Goal: Find specific page/section: Find specific page/section

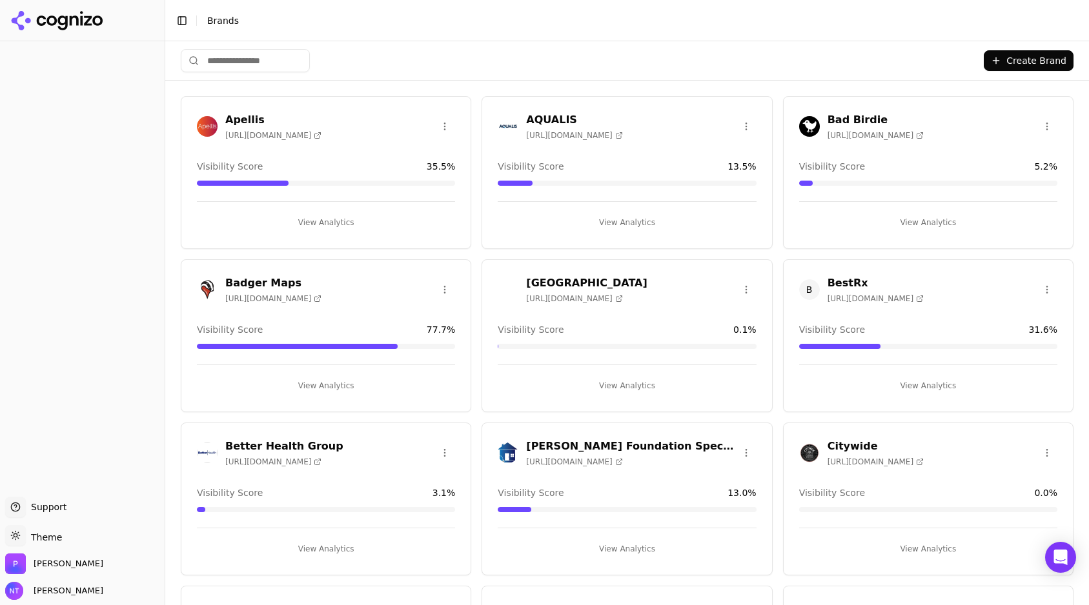
click at [92, 231] on div at bounding box center [82, 268] width 165 height 445
click at [298, 56] on input "search" at bounding box center [245, 60] width 129 height 23
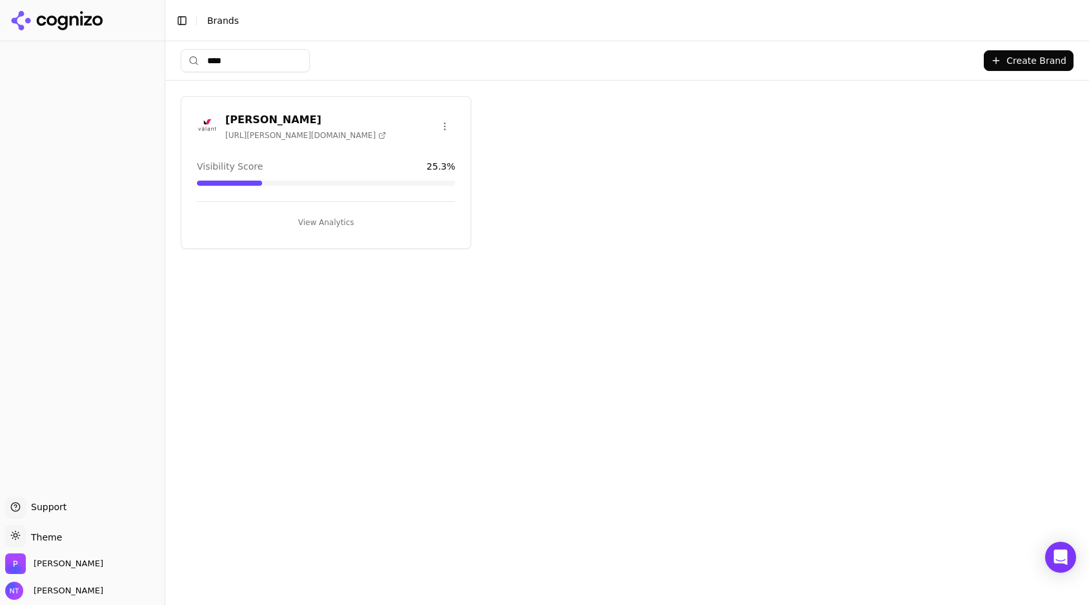
type input "****"
click at [257, 118] on h3 "[PERSON_NAME]" at bounding box center [305, 119] width 161 height 15
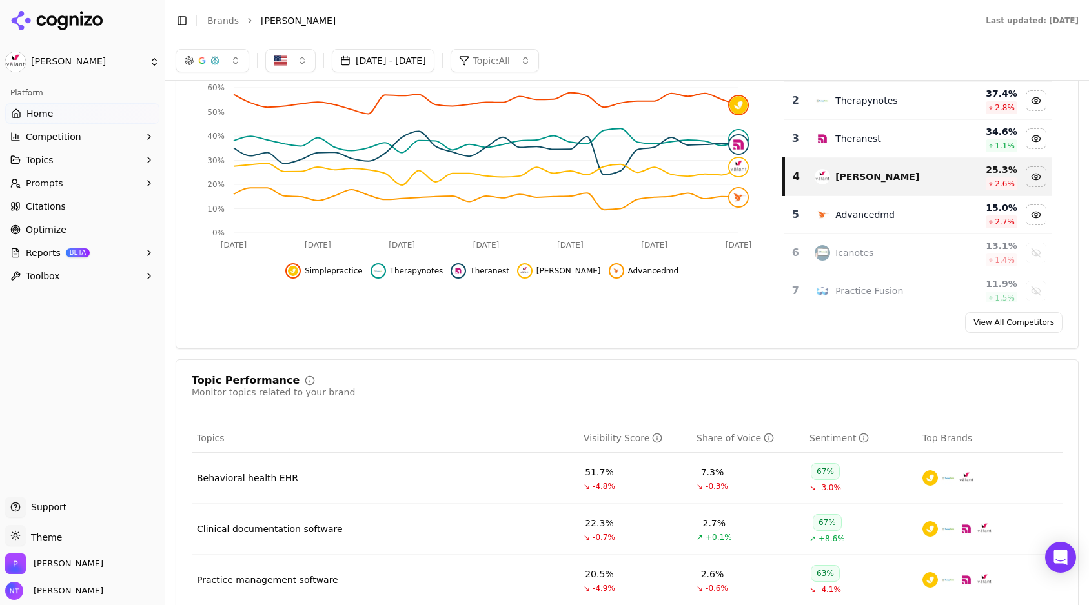
scroll to position [212, 0]
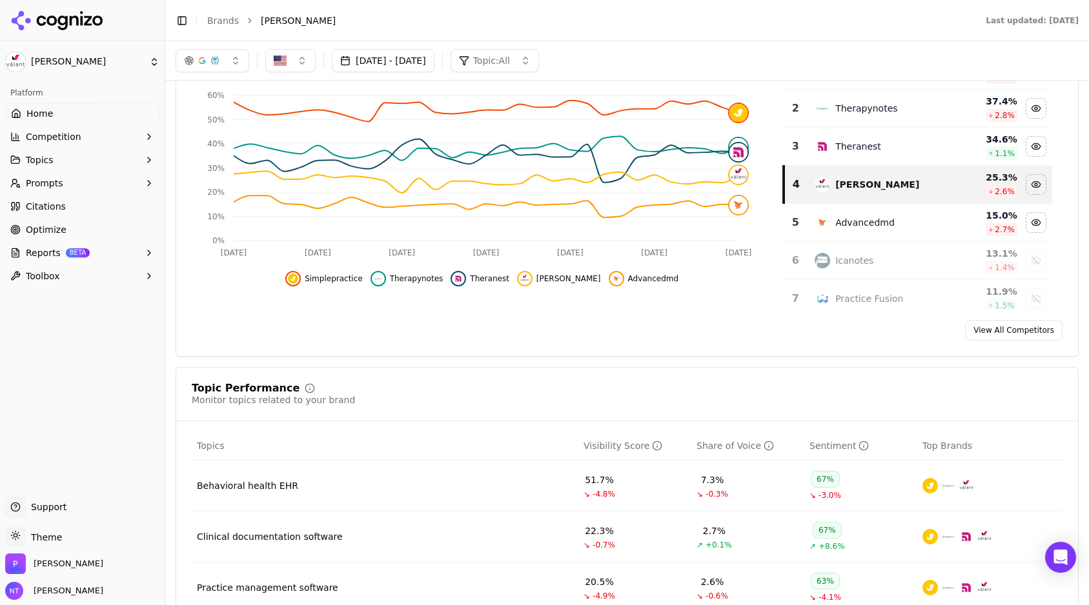
click at [102, 189] on button "Prompts" at bounding box center [82, 183] width 154 height 21
click at [103, 205] on span "Active" at bounding box center [82, 203] width 112 height 13
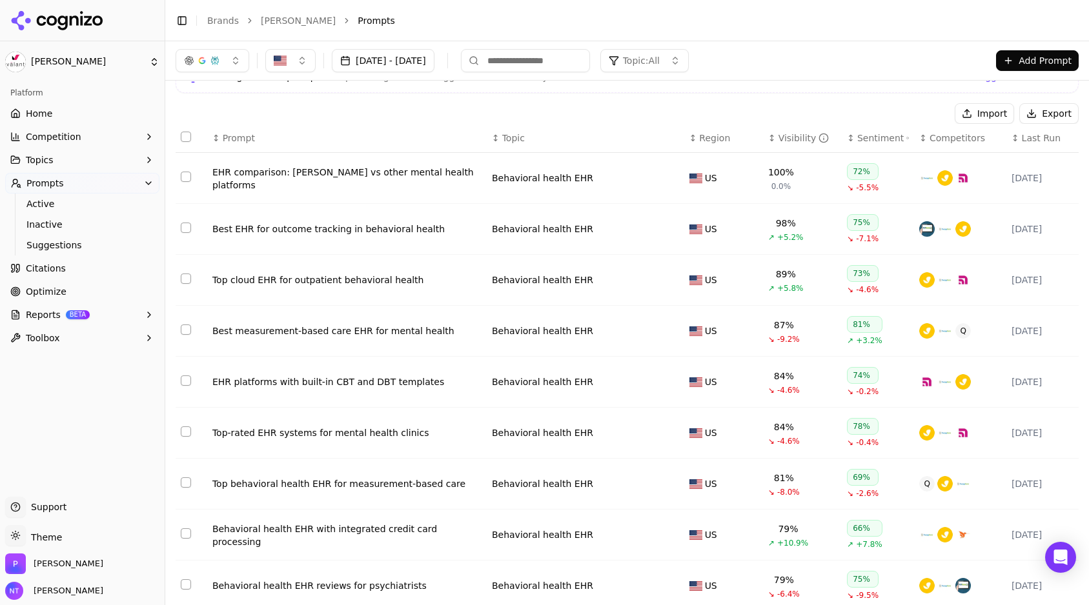
scroll to position [63, 0]
click at [301, 199] on td "EHR comparison: [PERSON_NAME] vs other mental health platforms" at bounding box center [346, 179] width 279 height 51
click at [71, 113] on link "Home" at bounding box center [82, 113] width 154 height 21
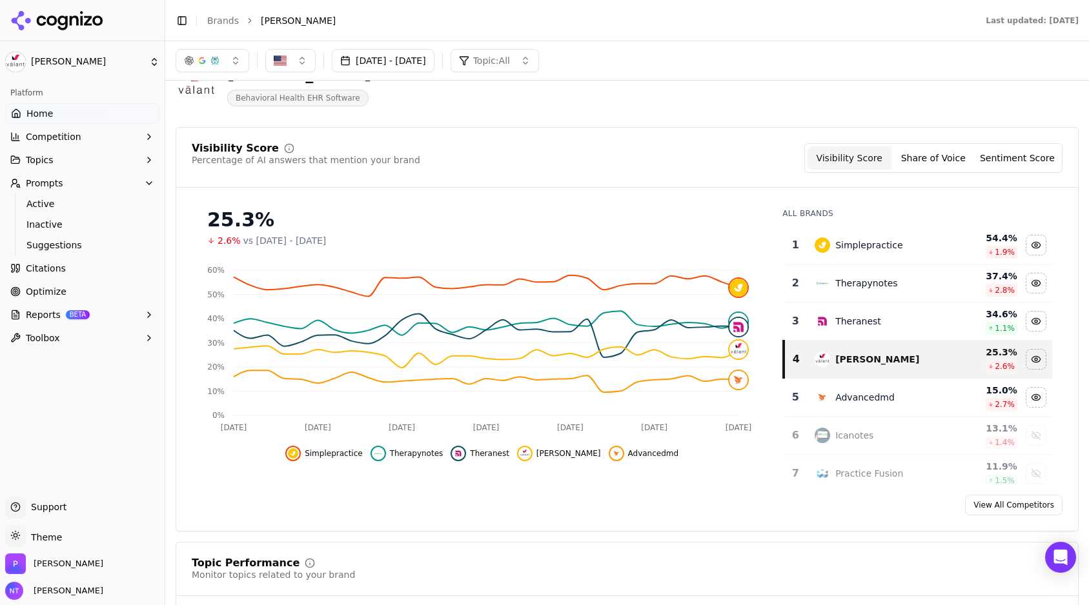
scroll to position [36, 0]
